Goal: Check status: Check status

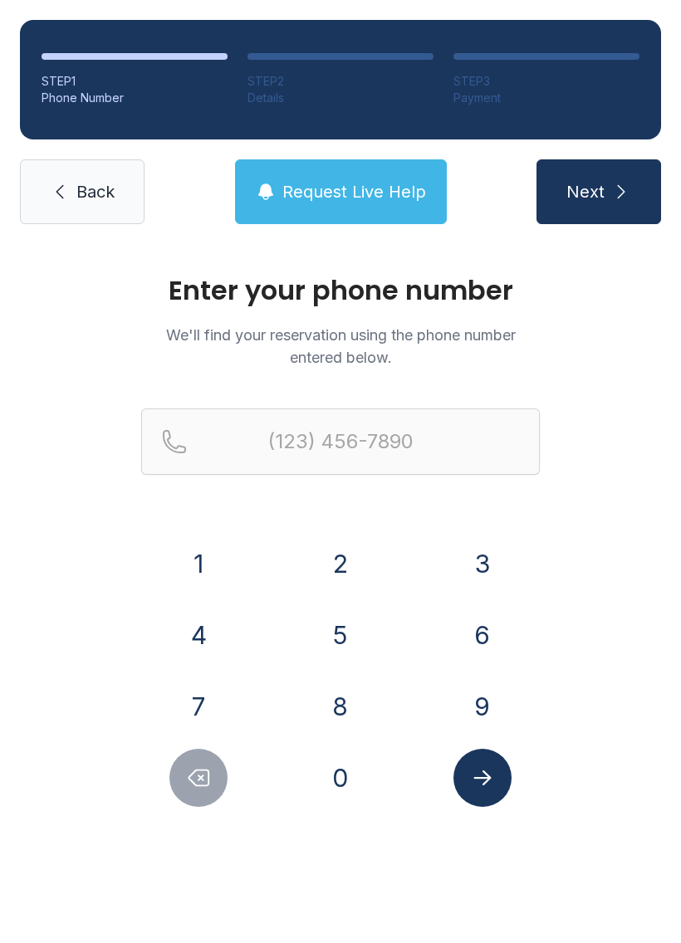
click at [488, 700] on button "9" at bounding box center [482, 707] width 58 height 58
click at [200, 567] on button "1" at bounding box center [198, 564] width 58 height 58
click at [346, 791] on button "0" at bounding box center [340, 778] width 58 height 58
click at [202, 702] on button "7" at bounding box center [198, 707] width 58 height 58
click at [356, 707] on button "8" at bounding box center [340, 707] width 58 height 58
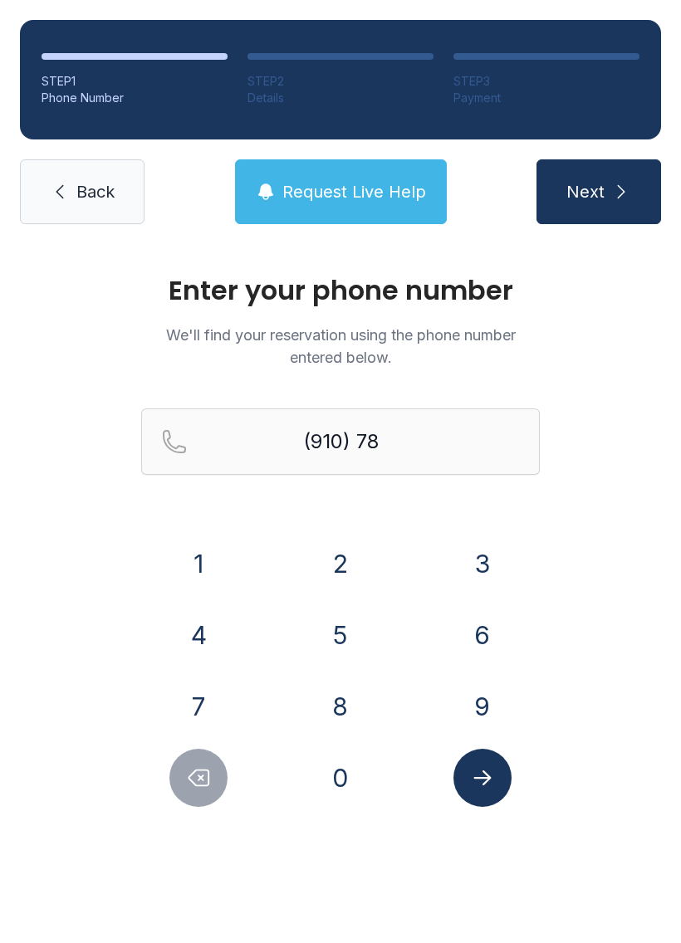
click at [203, 705] on button "7" at bounding box center [198, 707] width 58 height 58
click at [355, 570] on button "2" at bounding box center [340, 564] width 58 height 58
click at [479, 709] on button "9" at bounding box center [482, 707] width 58 height 58
click at [350, 782] on button "0" at bounding box center [340, 778] width 58 height 58
click at [339, 630] on button "5" at bounding box center [340, 635] width 58 height 58
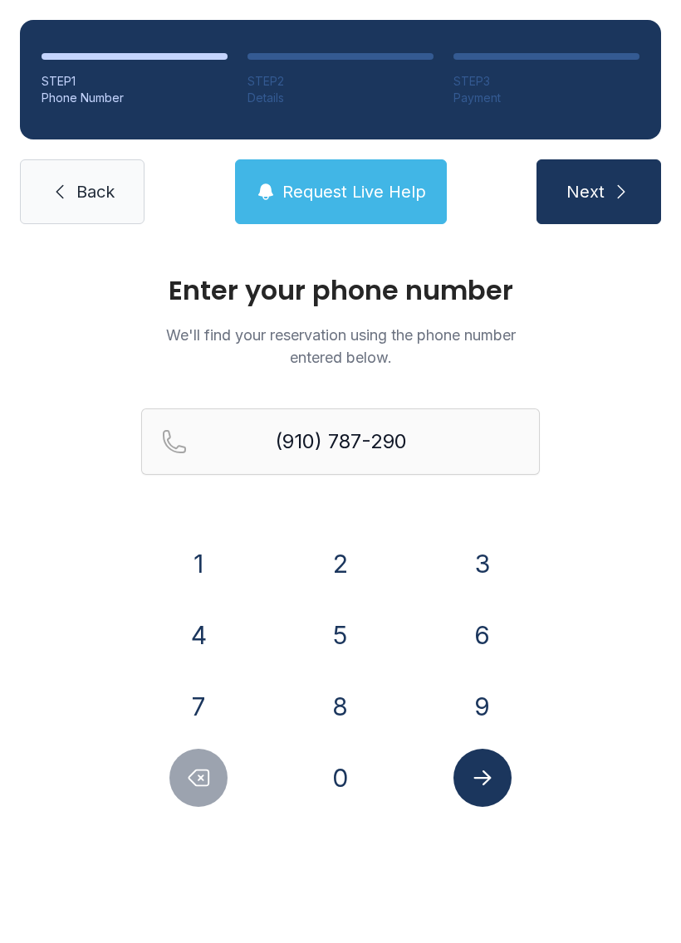
type input "[PHONE_NUMBER]"
click at [491, 782] on icon "Submit lookup form" at bounding box center [482, 778] width 25 height 25
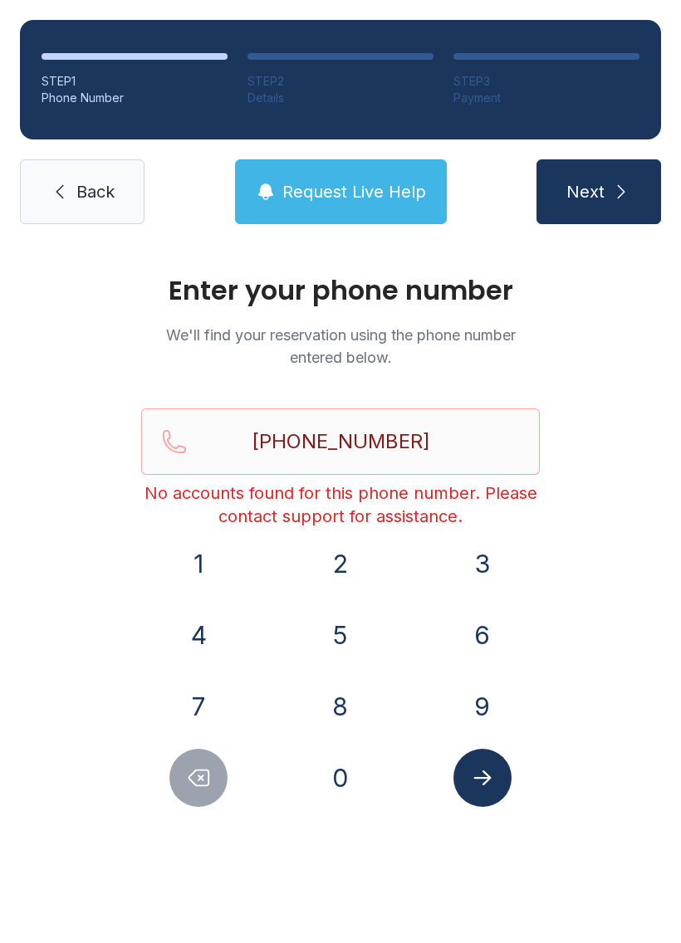
click at [351, 190] on span "Request Live Help" at bounding box center [354, 191] width 144 height 23
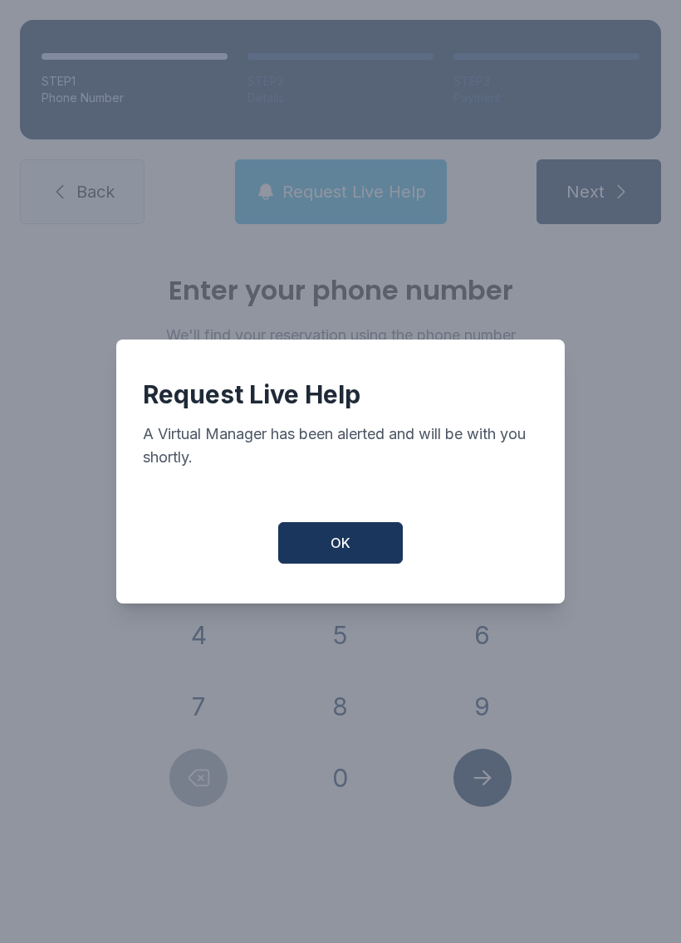
click at [350, 537] on button "OK" at bounding box center [340, 543] width 125 height 42
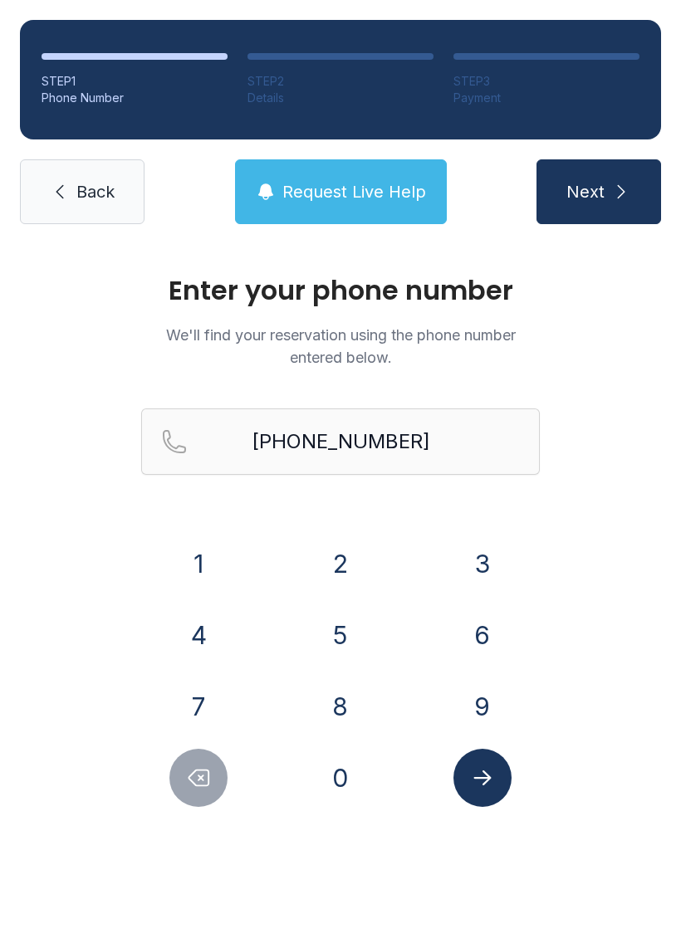
click at [510, 809] on div "Enter your phone number We'll find your reservation using the phone number ente…" at bounding box center [340, 558] width 681 height 629
